Goal: Entertainment & Leisure: Browse casually

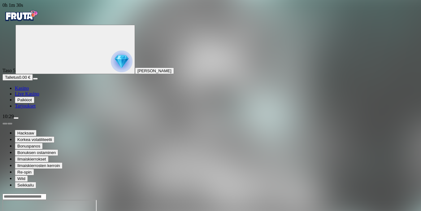
click at [46, 193] on input "Search" at bounding box center [24, 196] width 44 height 6
type input "****"
